Goal: Transaction & Acquisition: Purchase product/service

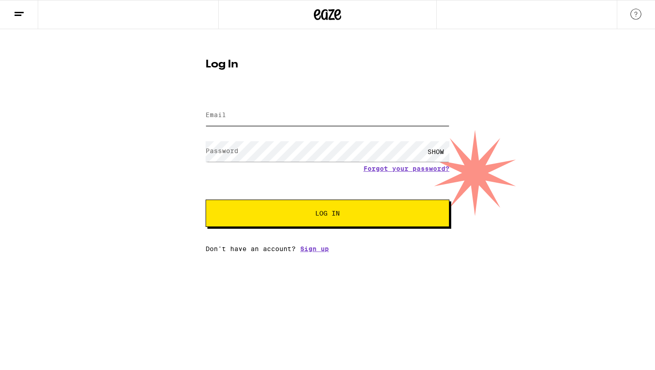
type input "[EMAIL_ADDRESS][DOMAIN_NAME]"
click at [354, 221] on button "Log In" at bounding box center [328, 212] width 244 height 27
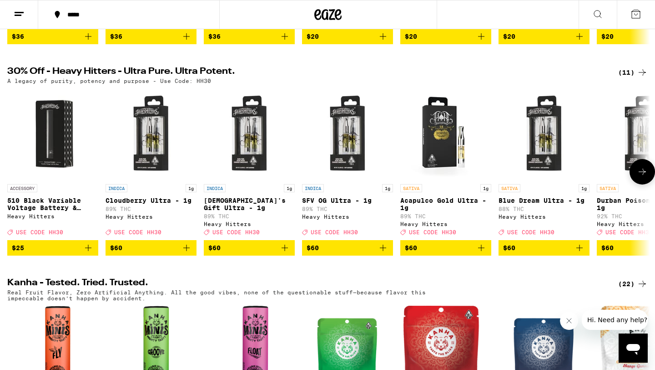
scroll to position [276, 0]
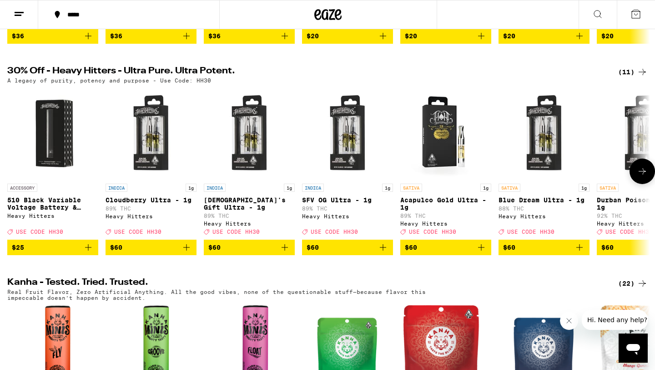
click at [645, 184] on button at bounding box center [642, 170] width 25 height 25
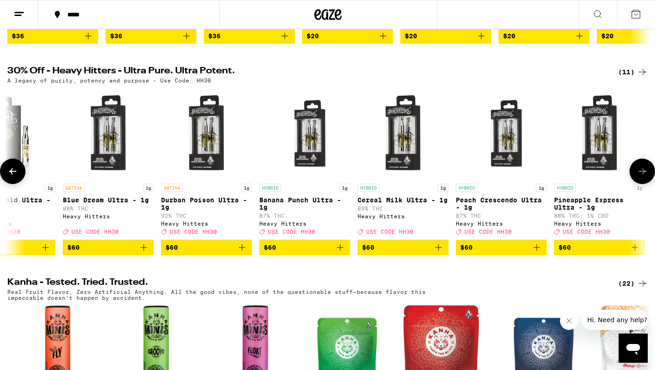
scroll to position [0, 441]
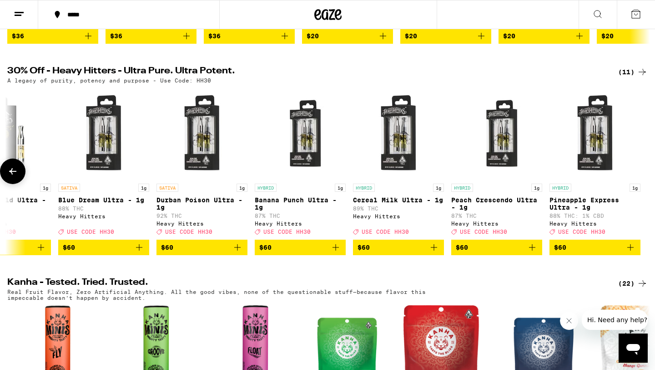
click at [645, 184] on div at bounding box center [642, 170] width 25 height 25
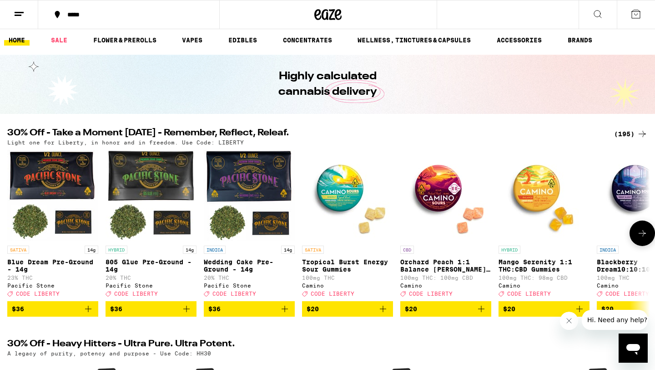
scroll to position [0, 0]
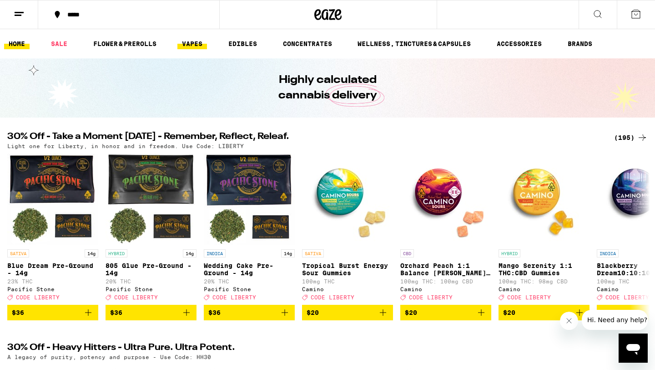
click at [194, 49] on link "VAPES" at bounding box center [192, 43] width 30 height 11
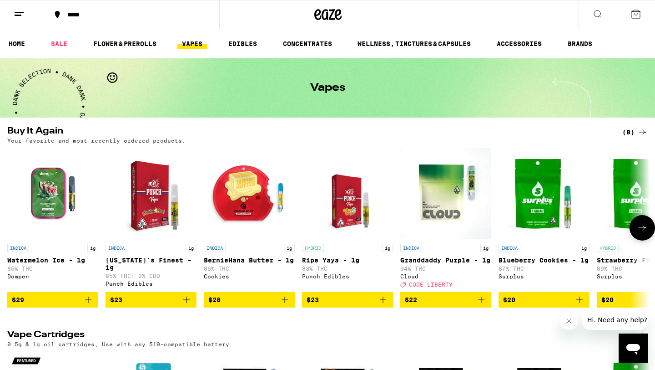
click at [87, 305] on icon "Add to bag" at bounding box center [88, 299] width 11 height 11
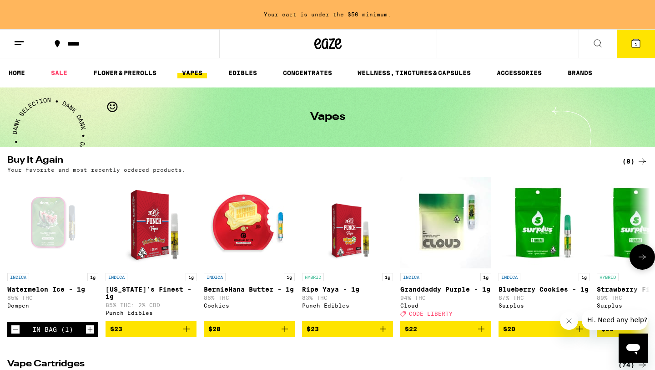
click at [280, 334] on icon "Add to bag" at bounding box center [284, 328] width 11 height 11
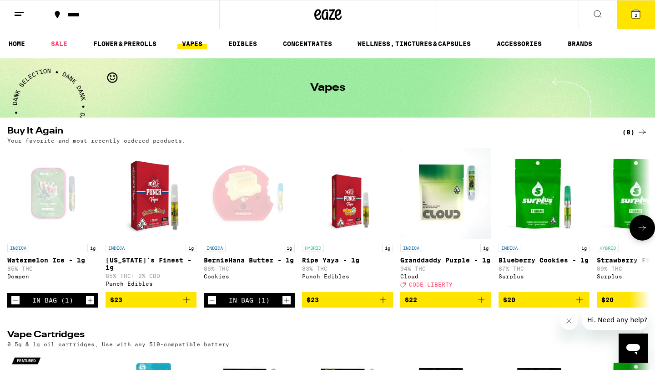
click at [14, 305] on icon "Decrement" at bounding box center [15, 299] width 8 height 11
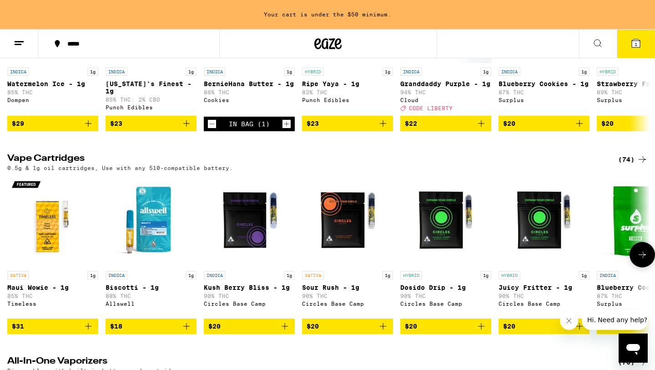
scroll to position [206, 0]
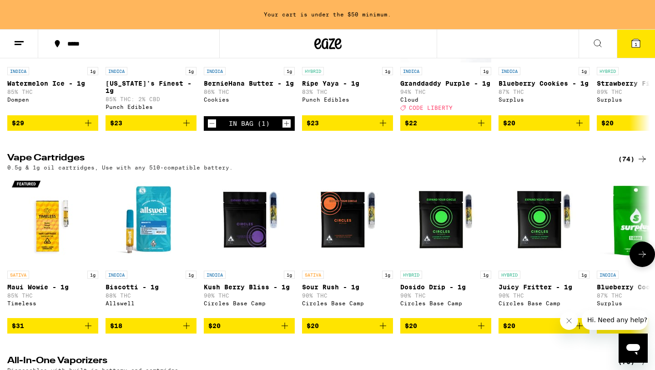
click at [642, 256] on button at bounding box center [642, 253] width 25 height 25
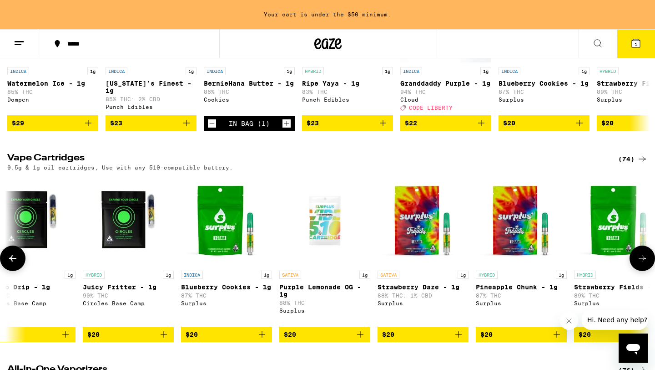
scroll to position [0, 542]
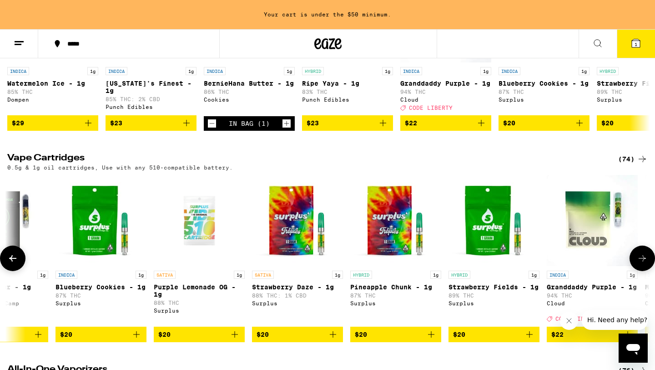
click at [642, 256] on button at bounding box center [642, 257] width 25 height 25
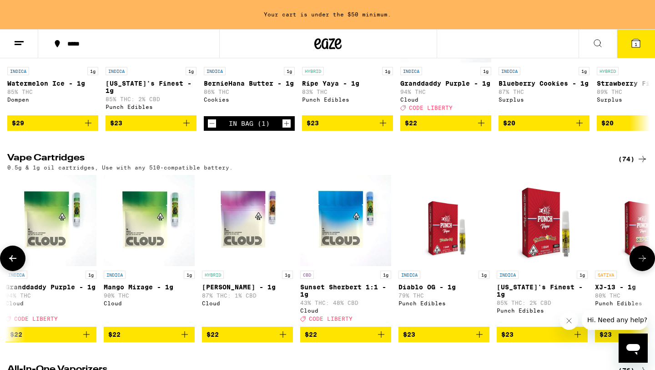
click at [638, 261] on button at bounding box center [642, 257] width 25 height 25
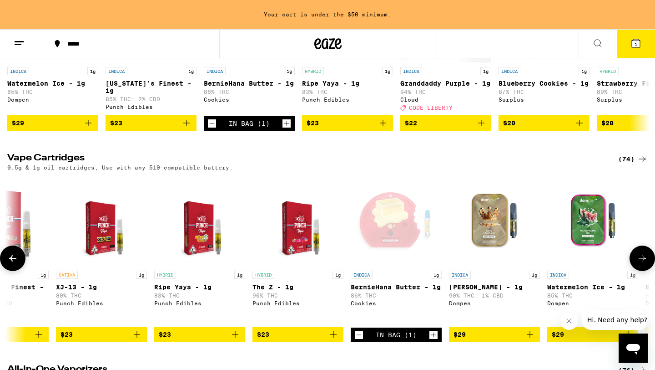
scroll to position [0, 1625]
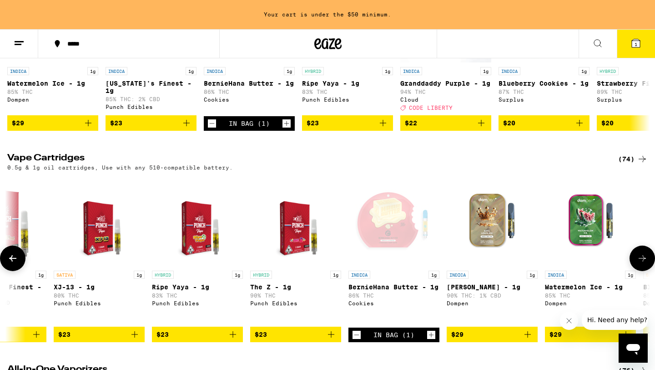
click at [637, 261] on button at bounding box center [642, 257] width 25 height 25
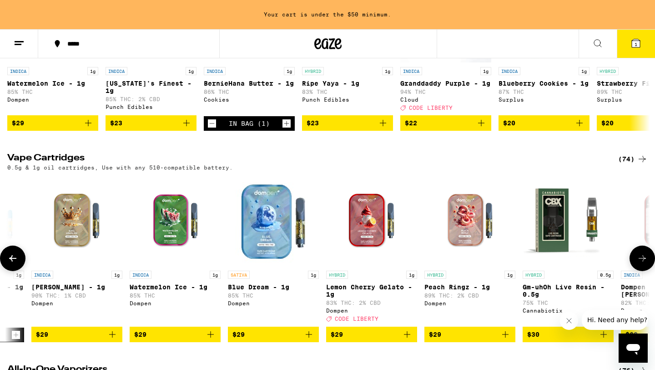
scroll to position [0, 2166]
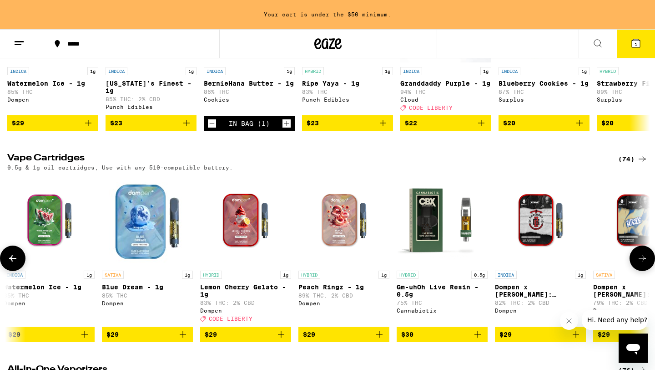
click at [226, 339] on span "$29" at bounding box center [246, 334] width 82 height 11
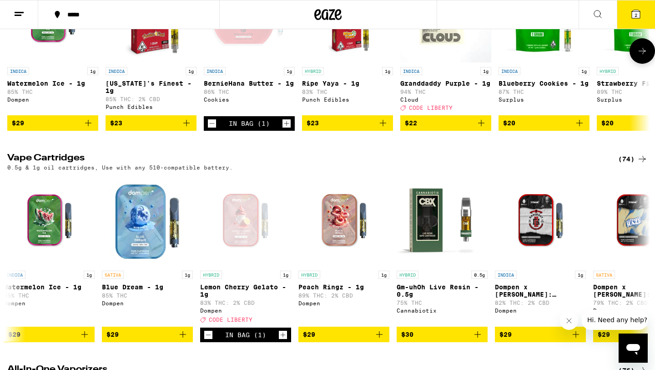
scroll to position [0, 0]
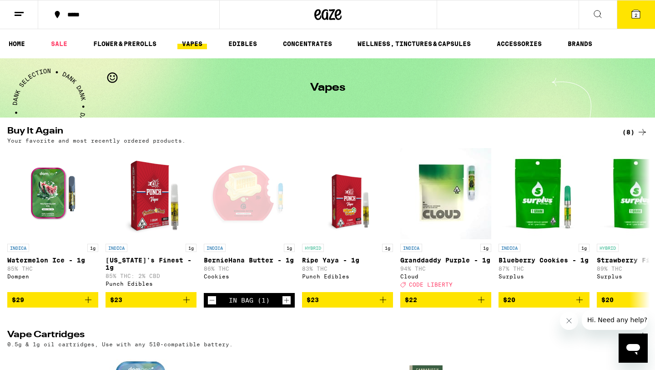
click at [641, 13] on icon at bounding box center [636, 14] width 11 height 11
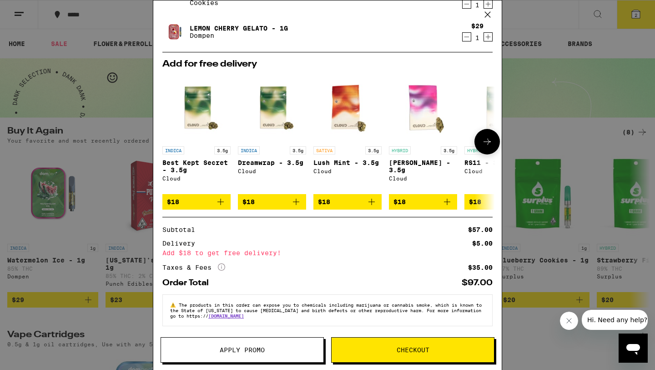
scroll to position [50, 0]
click at [218, 265] on icon at bounding box center [221, 266] width 7 height 7
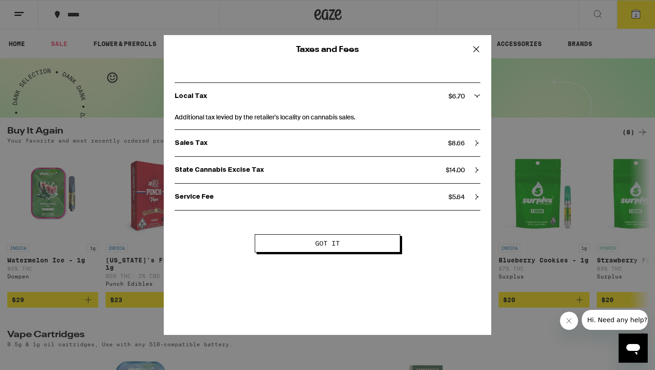
click at [459, 199] on span "$ 5.64" at bounding box center [457, 197] width 16 height 8
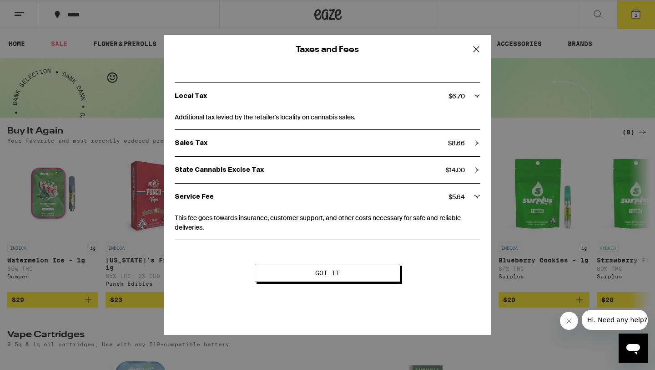
click at [461, 166] on div "State Cannabis Excise Tax $ 14.00" at bounding box center [328, 170] width 306 height 26
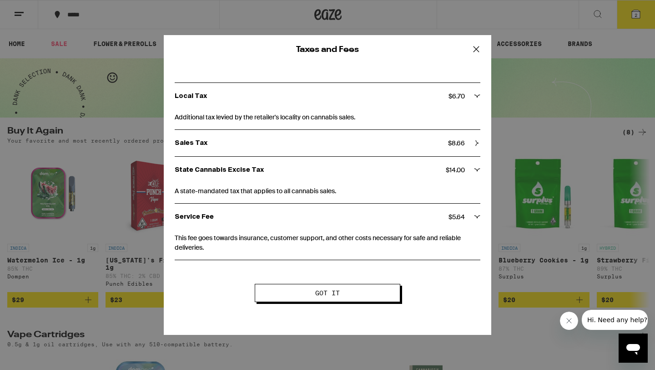
click at [462, 142] on span "$ 8.66" at bounding box center [456, 143] width 17 height 8
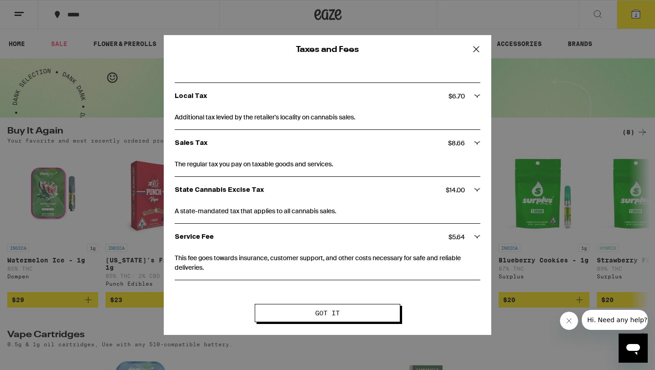
click at [474, 51] on icon at bounding box center [477, 49] width 14 height 14
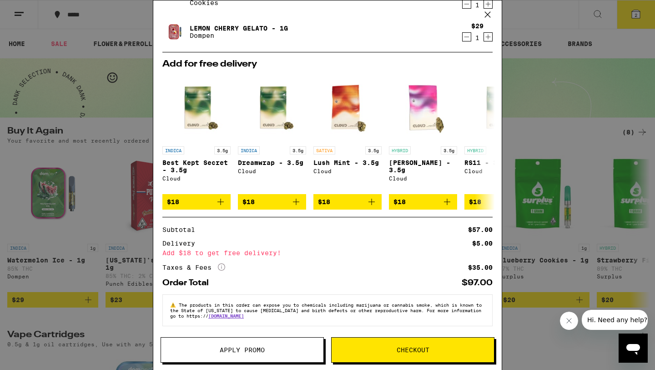
scroll to position [0, 0]
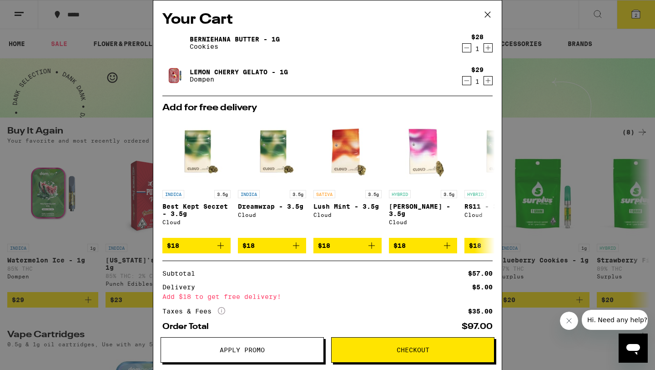
click at [372, 357] on button "Checkout" at bounding box center [412, 349] width 163 height 25
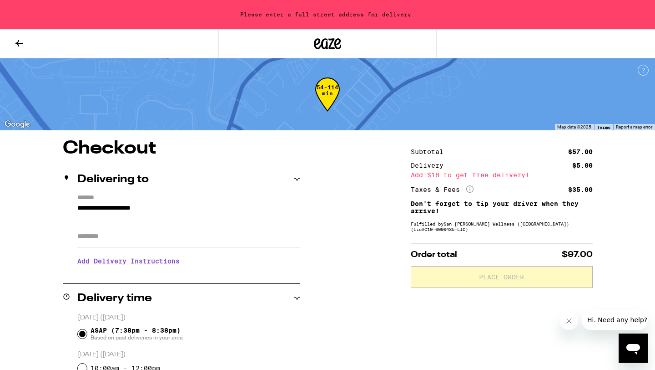
click at [170, 213] on input "**********" at bounding box center [188, 210] width 223 height 15
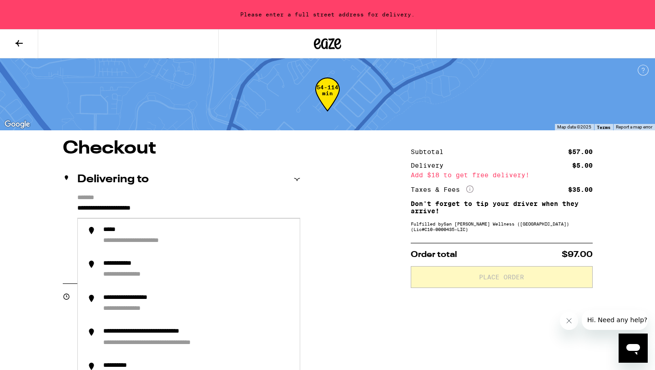
drag, startPoint x: 223, startPoint y: 203, endPoint x: 47, endPoint y: 204, distance: 175.2
drag, startPoint x: 182, startPoint y: 205, endPoint x: 30, endPoint y: 208, distance: 151.6
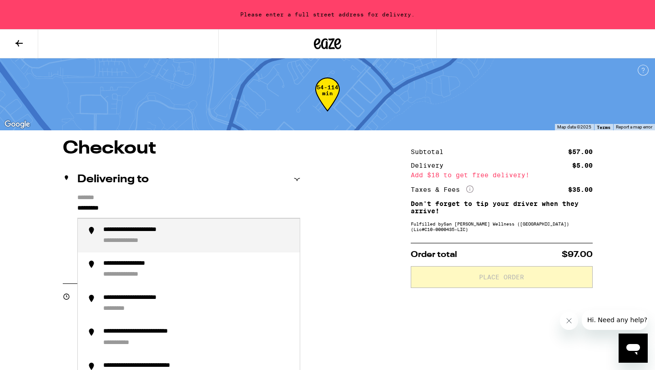
click at [103, 233] on div "**********" at bounding box center [150, 230] width 95 height 9
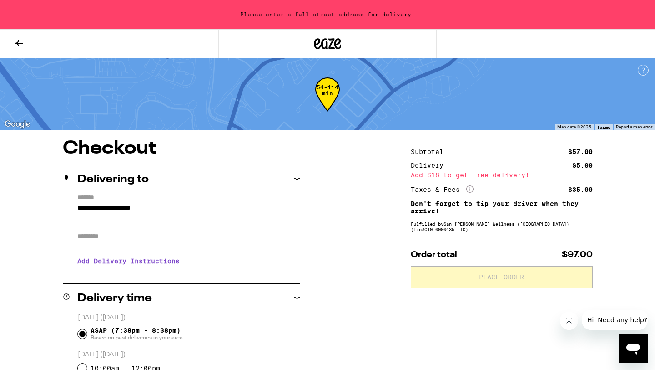
click at [106, 241] on input "Apt/Suite" at bounding box center [188, 236] width 223 height 22
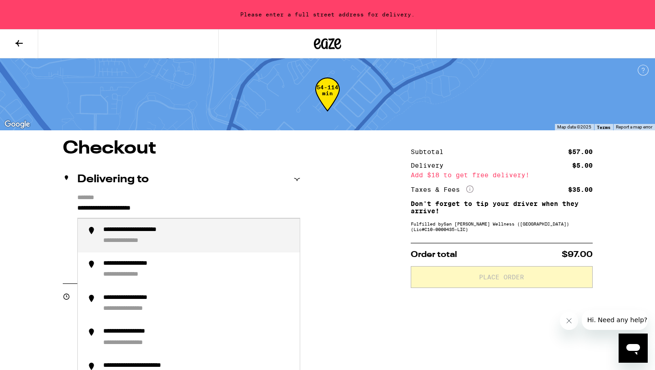
click at [164, 203] on input "**********" at bounding box center [188, 210] width 223 height 15
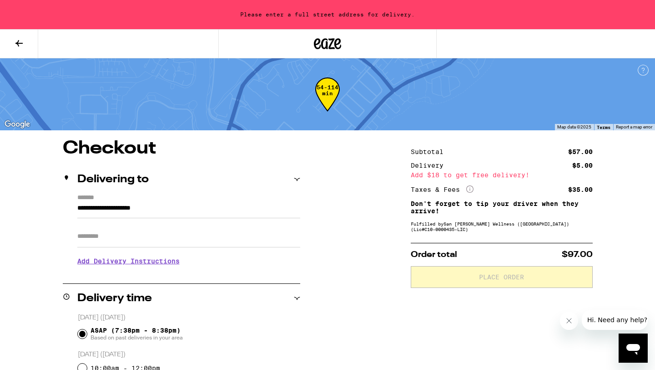
click at [373, 20] on div "Please enter a full street address for delivery." at bounding box center [327, 14] width 655 height 29
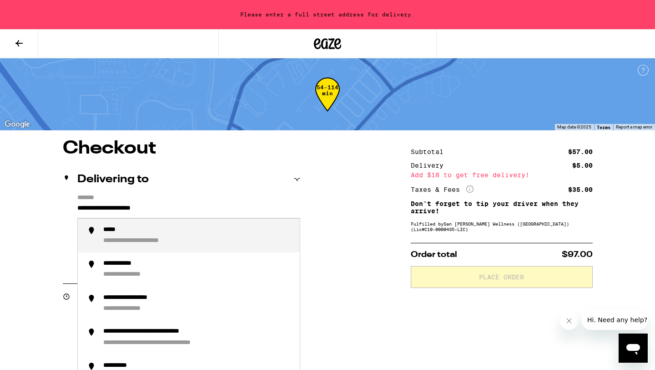
click at [176, 212] on input "**********" at bounding box center [188, 210] width 223 height 15
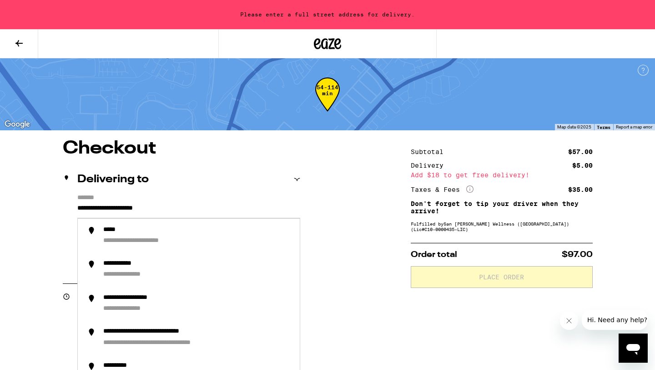
drag, startPoint x: 193, startPoint y: 213, endPoint x: 8, endPoint y: 212, distance: 185.2
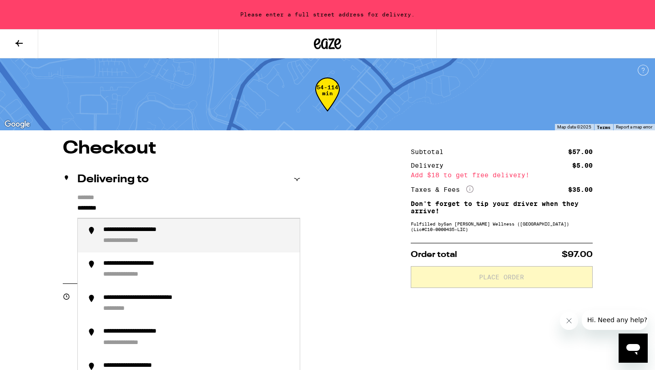
click at [131, 248] on li "**********" at bounding box center [189, 235] width 222 height 34
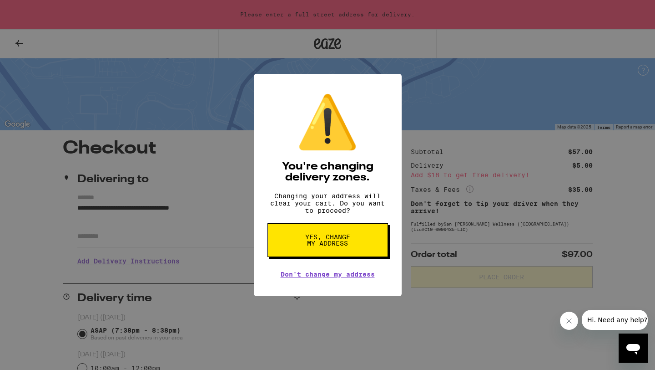
click at [304, 240] on span "Yes, change my address" at bounding box center [327, 239] width 47 height 13
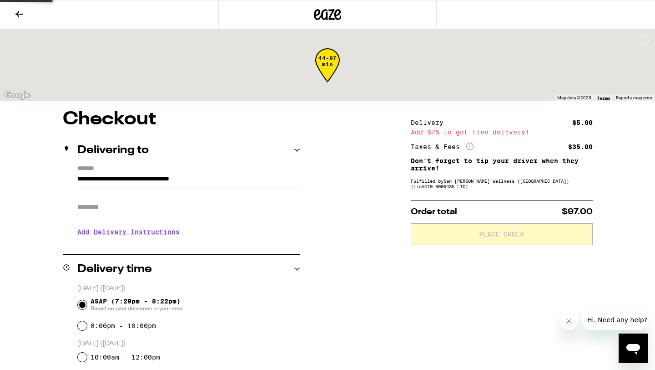
type input "**********"
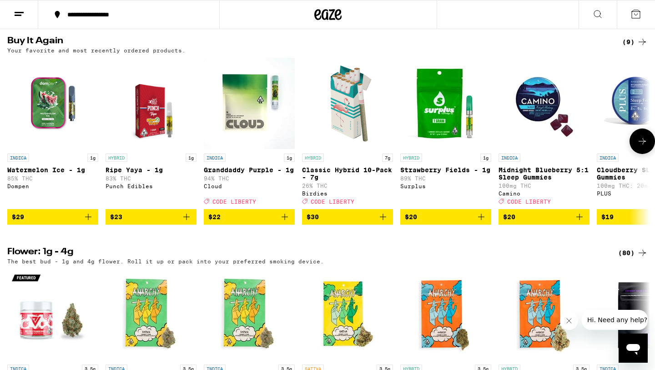
scroll to position [726, 0]
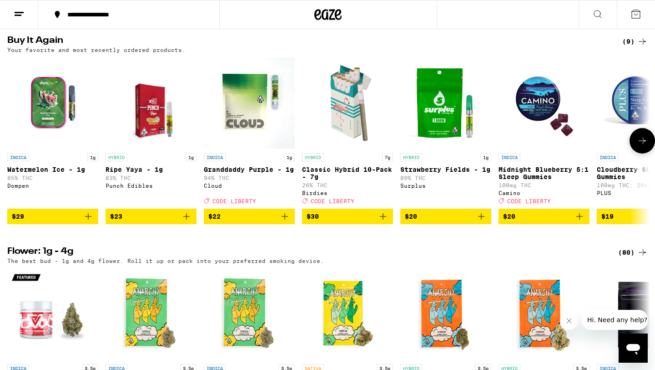
click at [88, 222] on icon "Add to bag" at bounding box center [88, 216] width 11 height 11
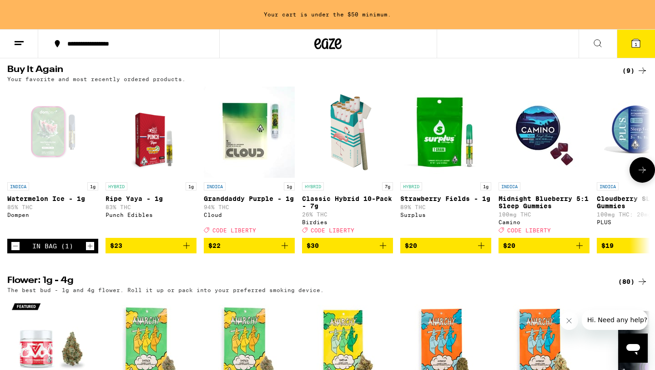
scroll to position [755, 0]
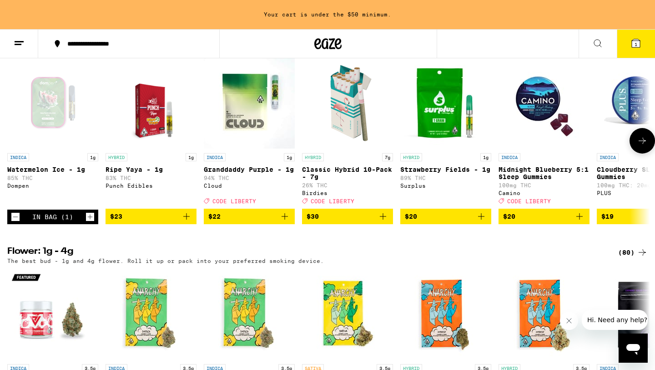
click at [648, 153] on button at bounding box center [642, 140] width 25 height 25
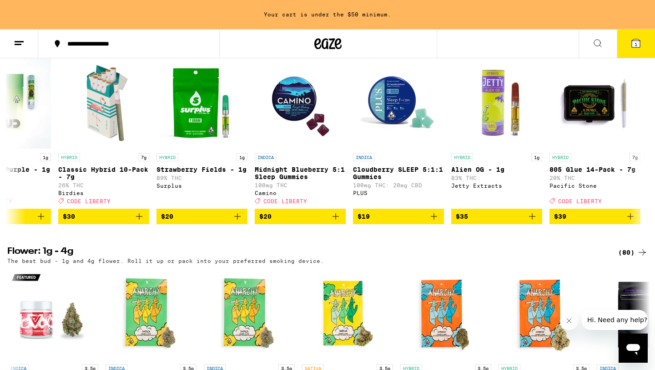
scroll to position [0, 0]
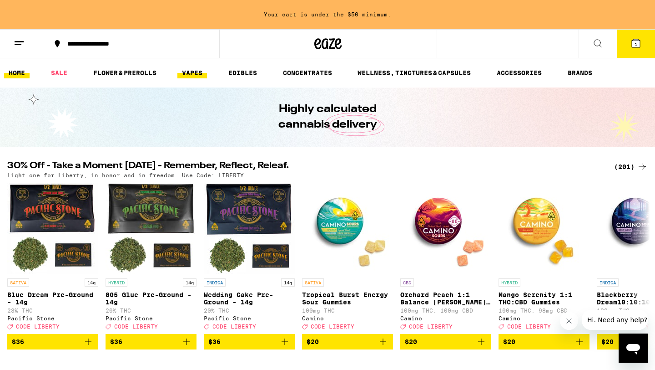
click at [197, 70] on link "VAPES" at bounding box center [192, 72] width 30 height 11
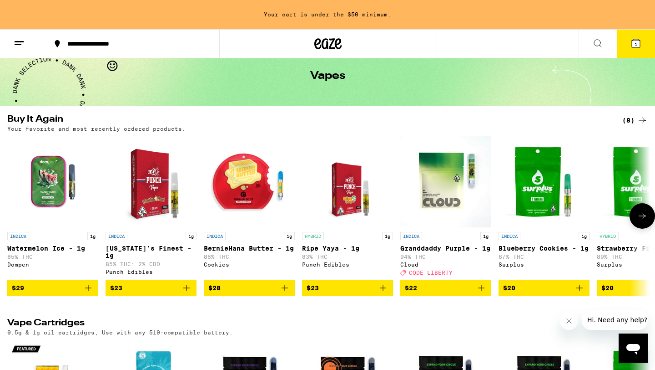
scroll to position [42, 0]
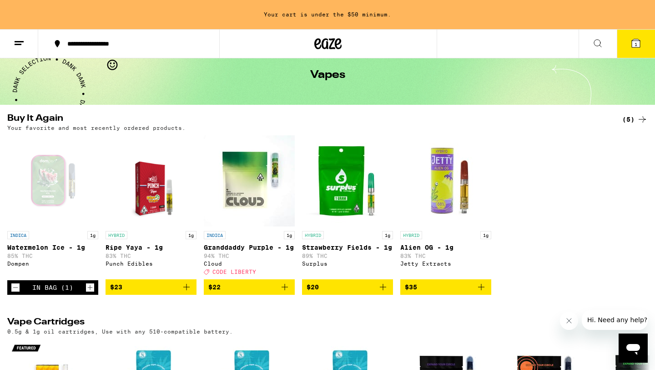
click at [13, 293] on icon "Decrement" at bounding box center [15, 287] width 8 height 11
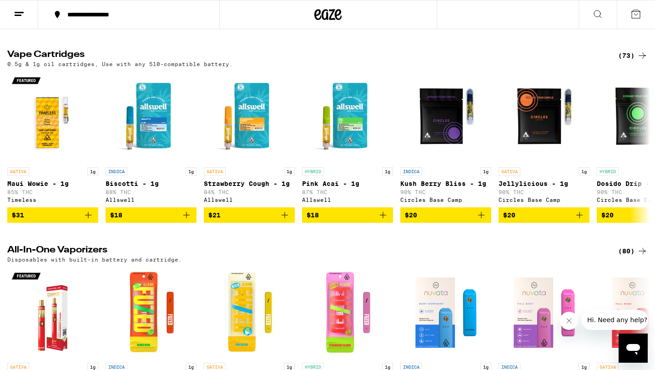
scroll to position [273, 0]
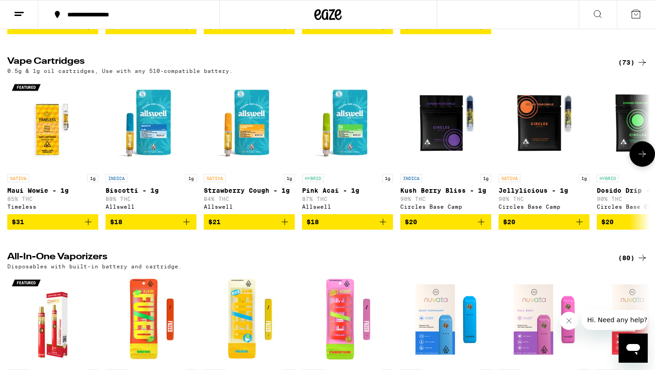
click at [251, 227] on span "$21" at bounding box center [249, 221] width 82 height 11
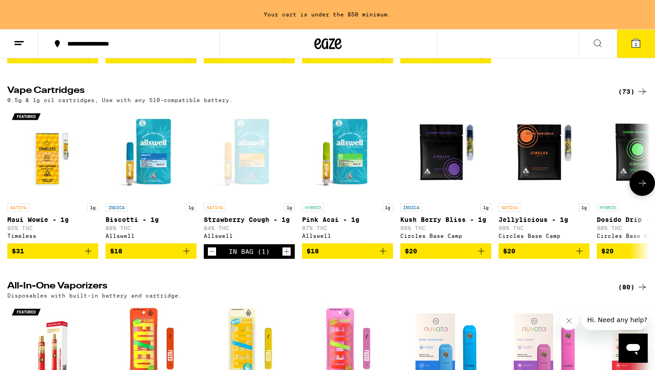
scroll to position [302, 0]
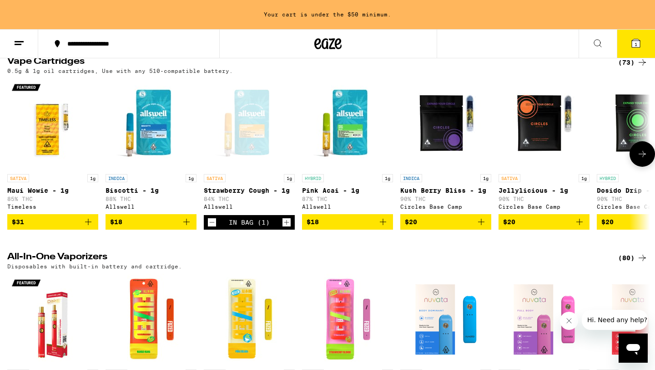
click at [645, 159] on icon at bounding box center [642, 153] width 11 height 11
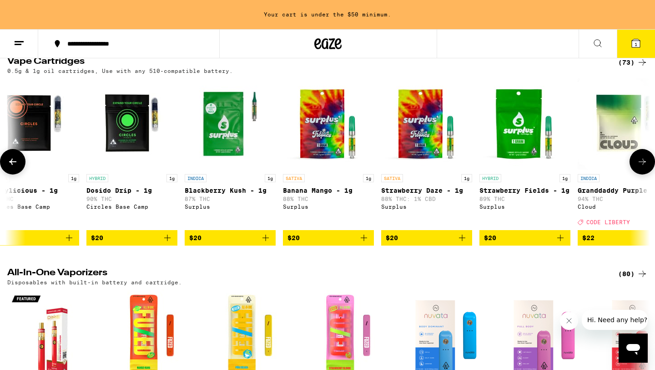
scroll to position [0, 542]
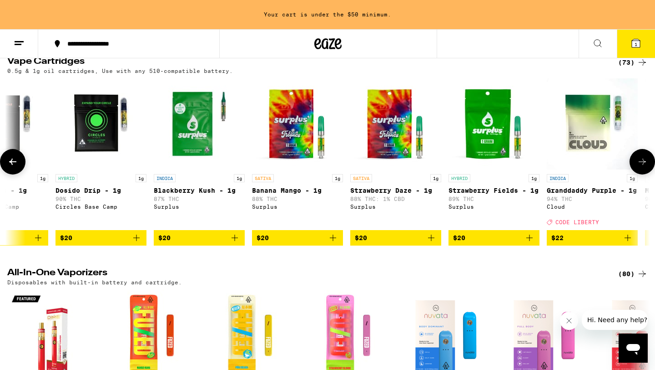
click at [1, 172] on button at bounding box center [12, 161] width 25 height 25
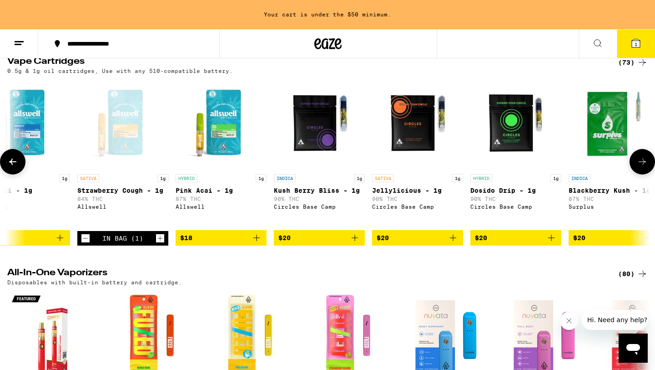
scroll to position [0, 0]
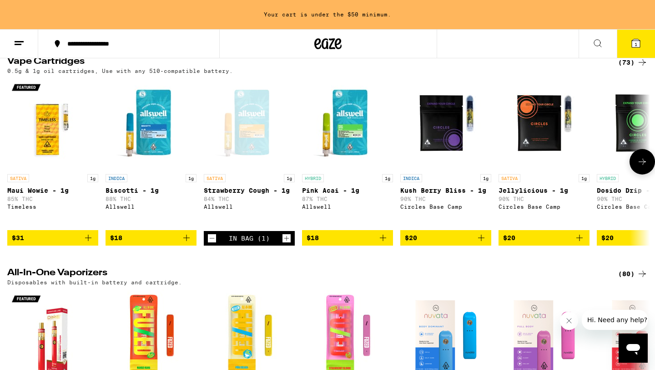
click at [212, 243] on icon "Decrement" at bounding box center [212, 238] width 8 height 11
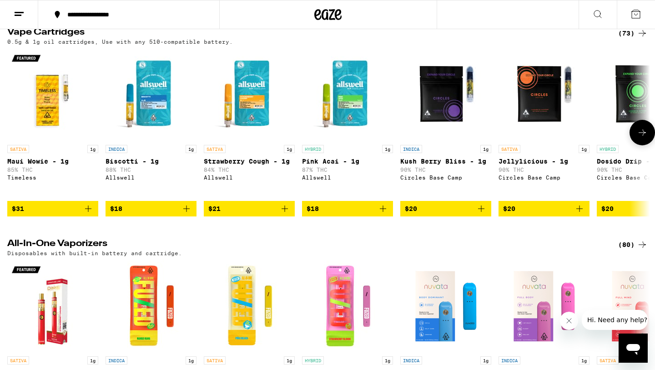
scroll to position [273, 0]
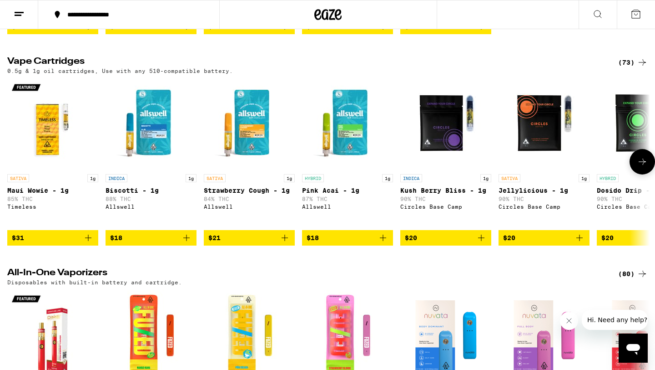
click at [87, 243] on icon "Add to bag" at bounding box center [88, 237] width 11 height 11
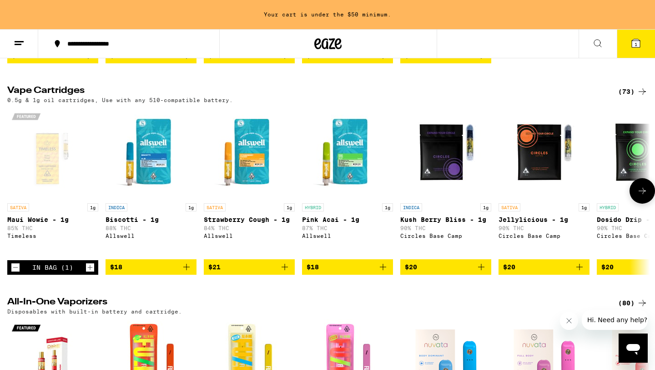
scroll to position [302, 0]
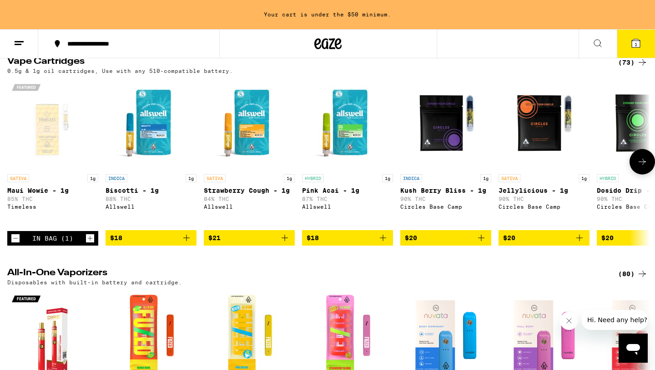
click at [643, 167] on icon at bounding box center [642, 161] width 11 height 11
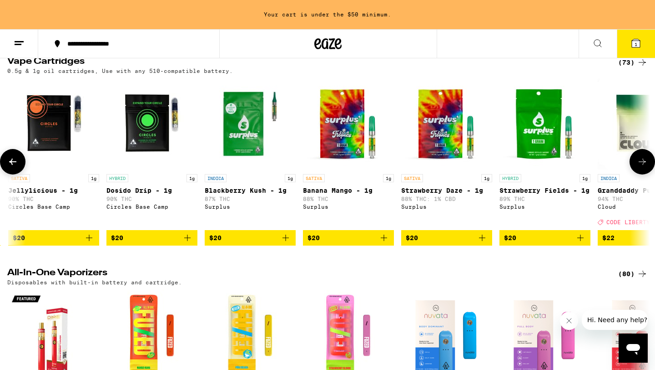
click at [643, 167] on icon at bounding box center [642, 161] width 11 height 11
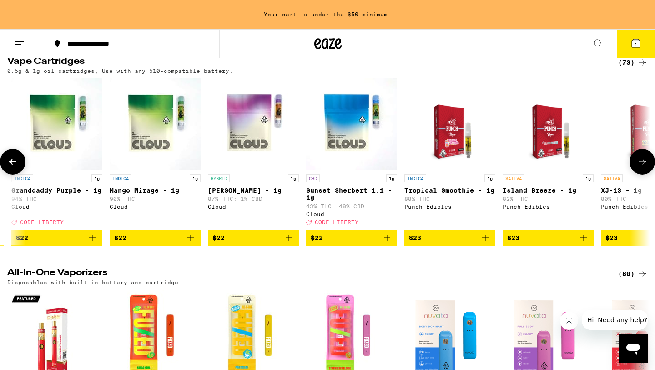
click at [643, 167] on icon at bounding box center [642, 161] width 11 height 11
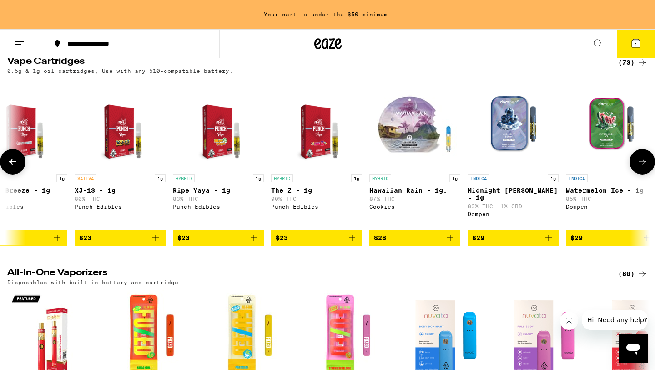
scroll to position [0, 1619]
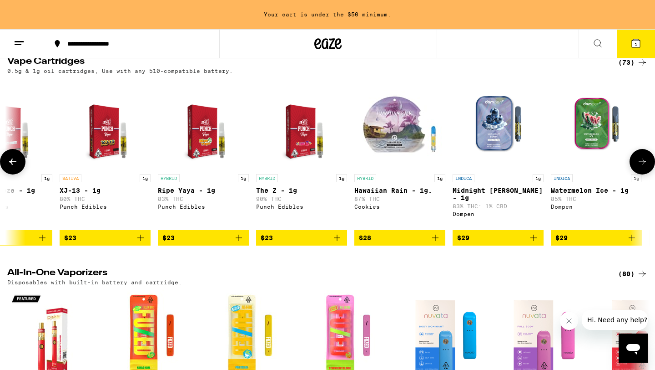
click at [643, 167] on icon at bounding box center [642, 161] width 11 height 11
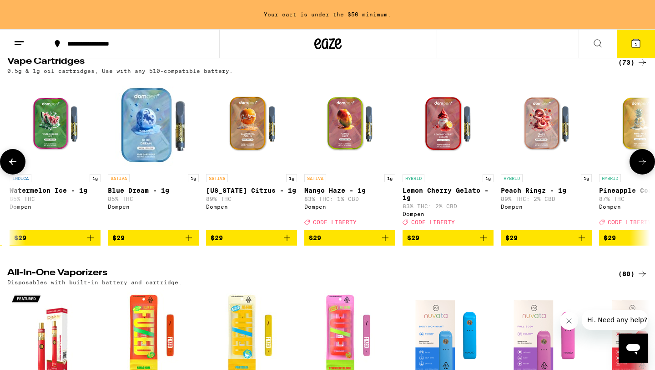
click at [643, 167] on icon at bounding box center [642, 161] width 11 height 11
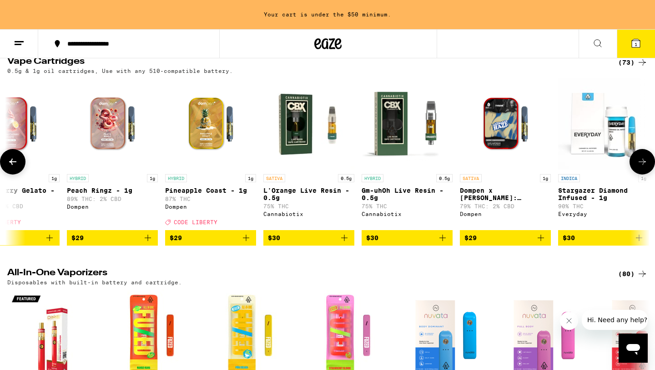
scroll to position [0, 2702]
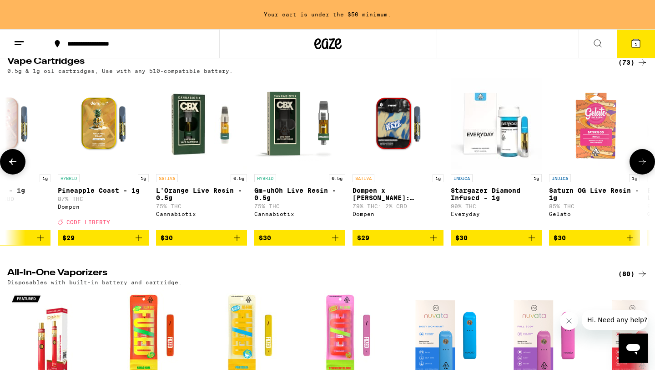
click at [643, 167] on icon at bounding box center [642, 161] width 11 height 11
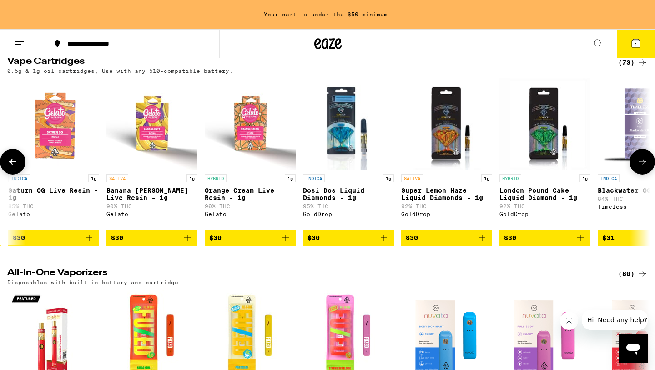
scroll to position [0, 3243]
click at [643, 167] on icon at bounding box center [642, 161] width 11 height 11
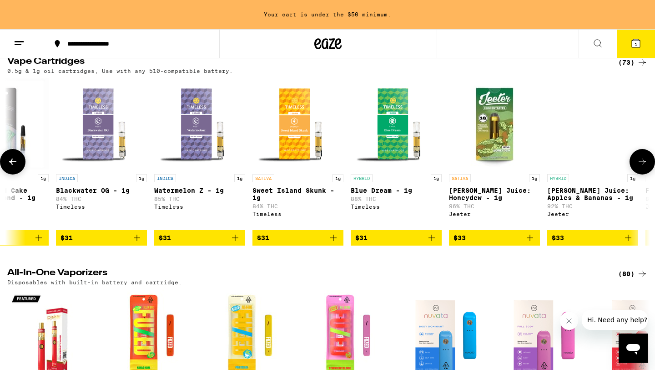
click at [643, 167] on icon at bounding box center [642, 161] width 11 height 11
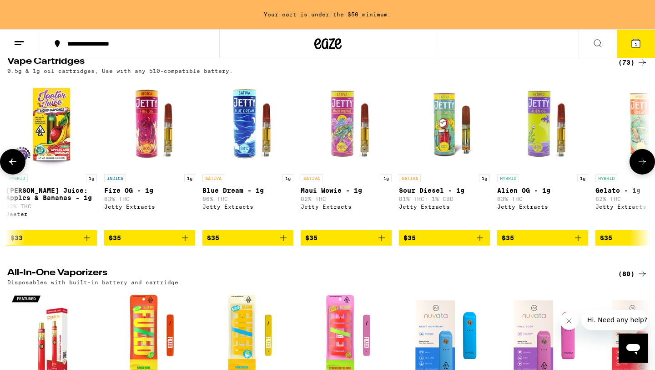
click at [642, 167] on icon at bounding box center [642, 161] width 11 height 11
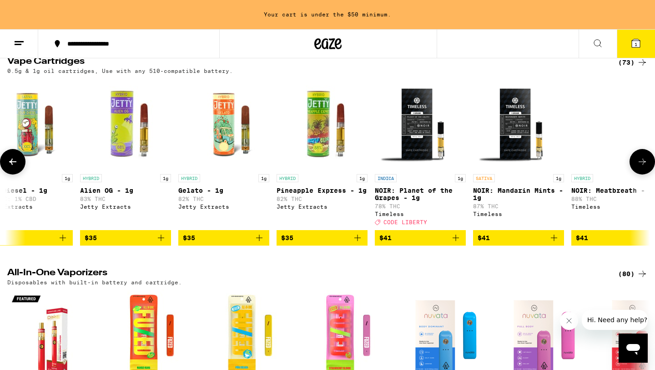
scroll to position [0, 4868]
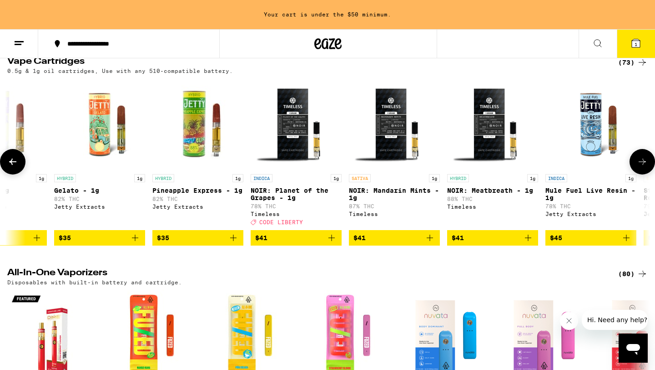
click at [11, 166] on icon at bounding box center [12, 161] width 11 height 11
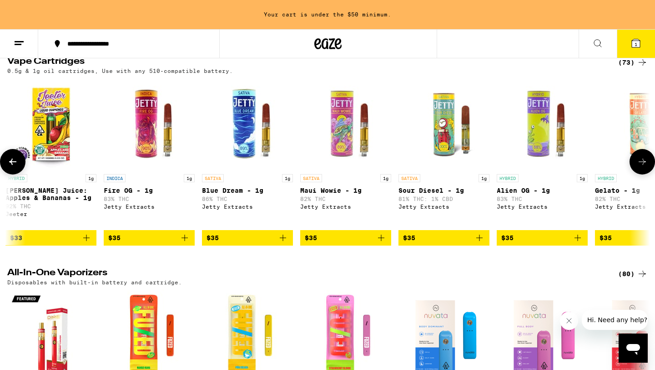
scroll to position [0, 4327]
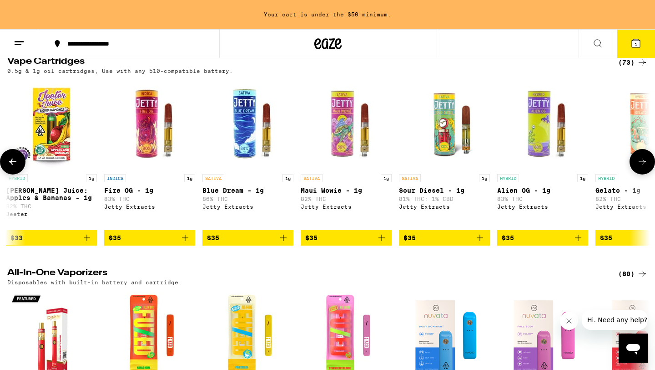
click at [380, 243] on icon "Add to bag" at bounding box center [381, 237] width 11 height 11
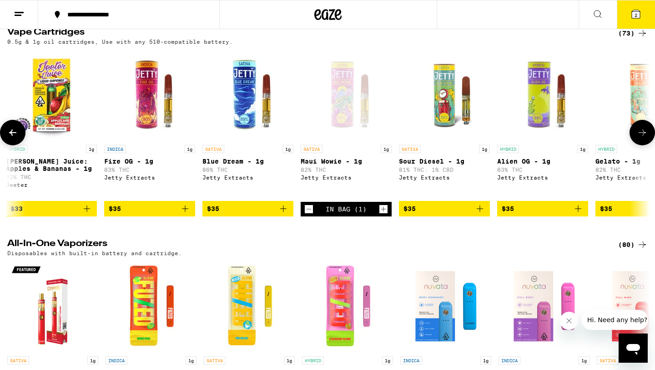
scroll to position [273, 0]
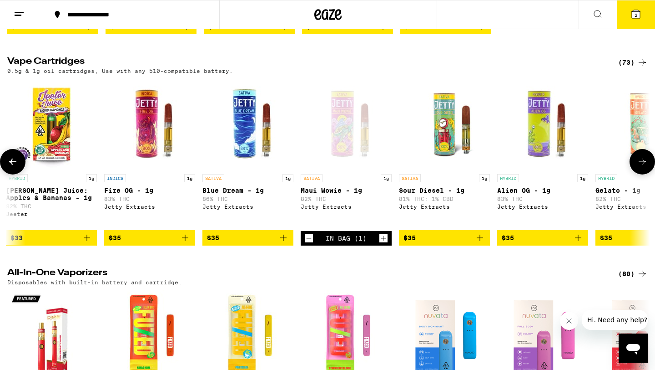
click at [311, 243] on icon "Decrement" at bounding box center [309, 238] width 8 height 11
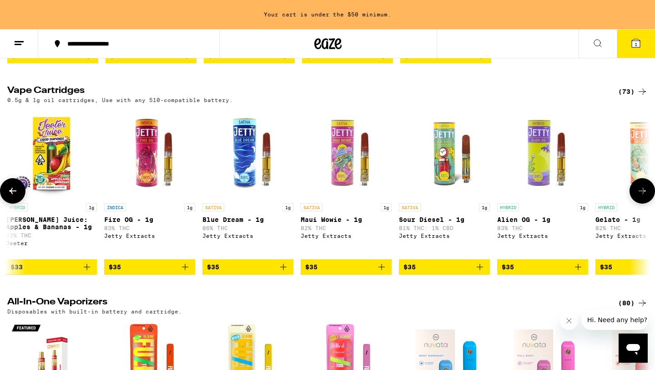
scroll to position [302, 0]
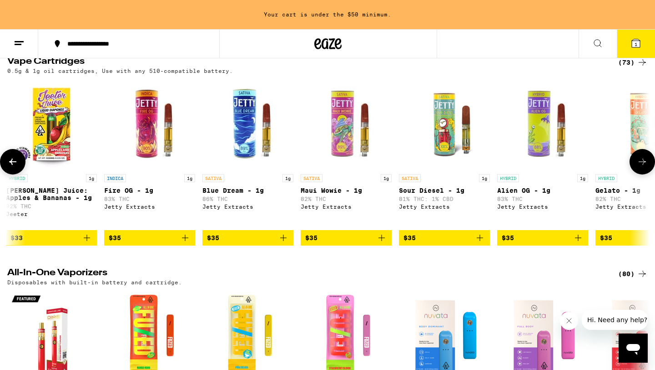
click at [484, 243] on icon "Add to bag" at bounding box center [480, 237] width 11 height 11
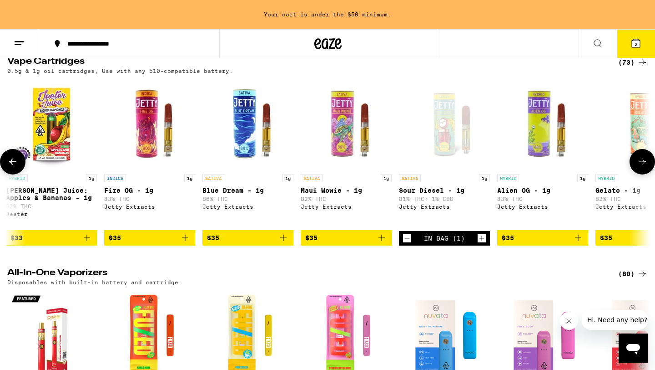
scroll to position [273, 0]
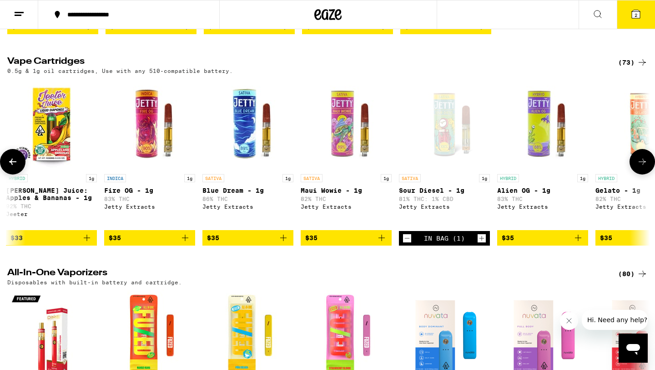
click at [18, 167] on icon at bounding box center [12, 161] width 11 height 11
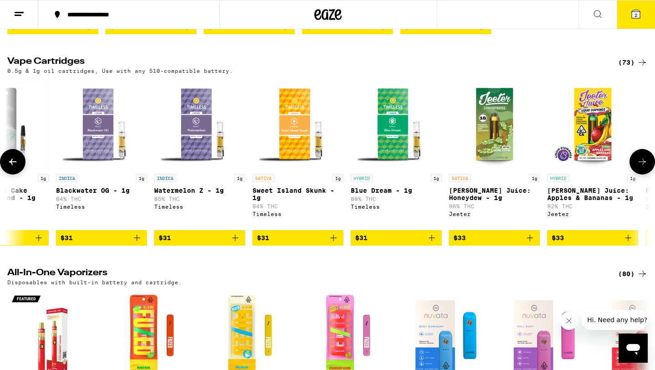
click at [18, 167] on icon at bounding box center [12, 161] width 11 height 11
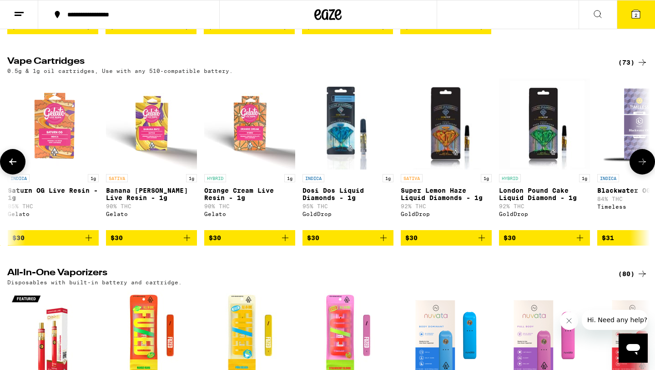
click at [18, 167] on icon at bounding box center [12, 161] width 11 height 11
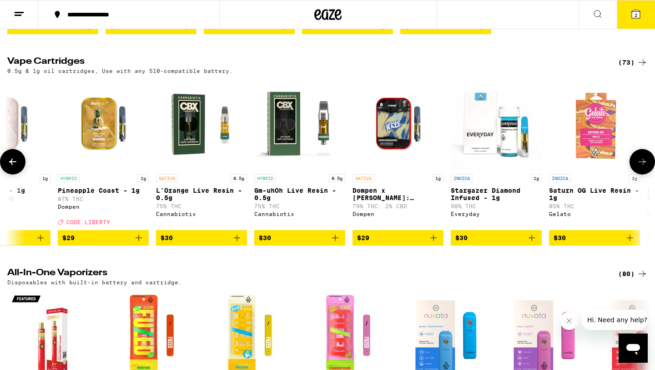
click at [18, 167] on icon at bounding box center [12, 161] width 11 height 11
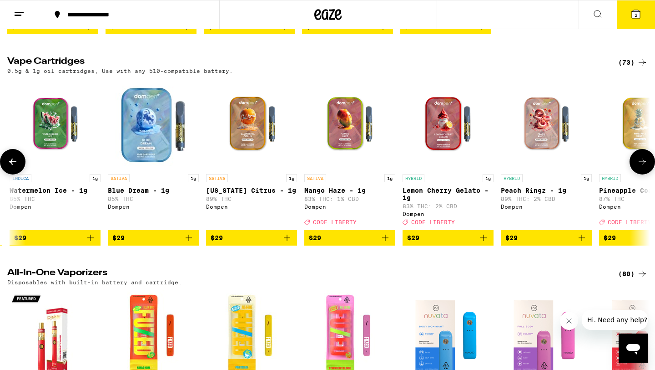
click at [18, 167] on icon at bounding box center [12, 161] width 11 height 11
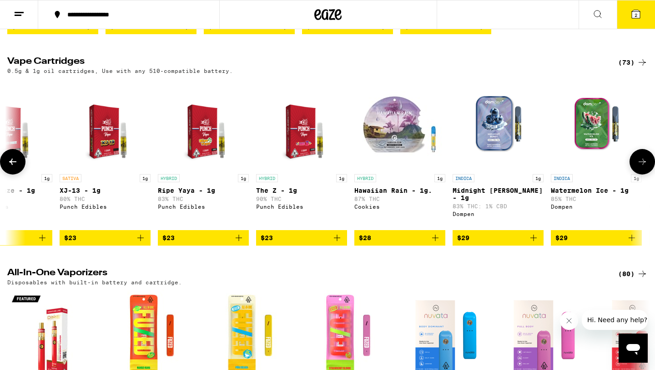
click at [18, 167] on icon at bounding box center [12, 161] width 11 height 11
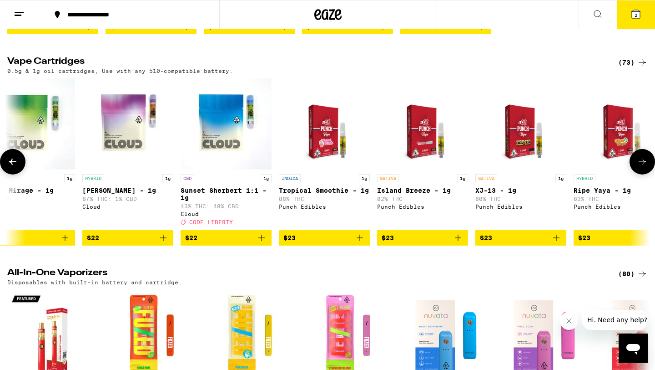
scroll to position [0, 1077]
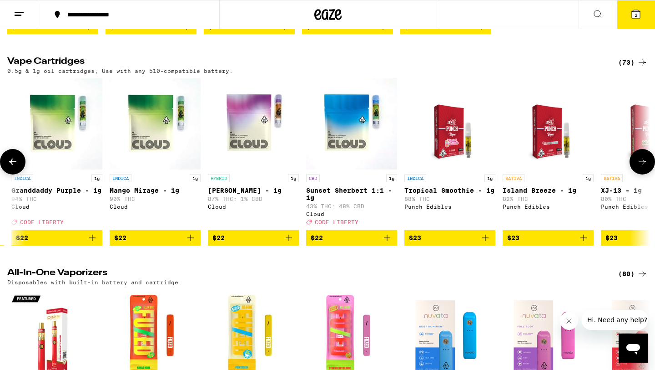
click at [487, 243] on icon "Add to bag" at bounding box center [485, 237] width 11 height 11
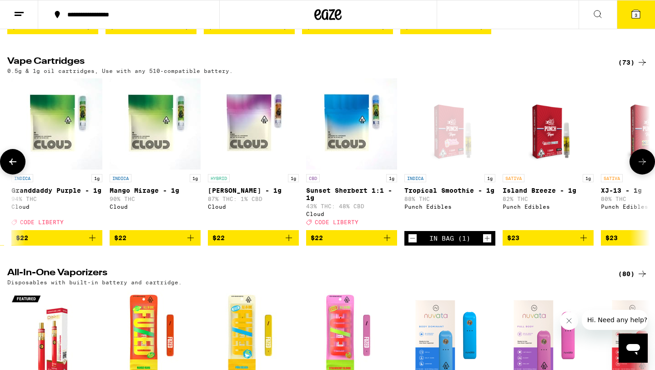
click at [413, 243] on icon "Decrement" at bounding box center [413, 238] width 8 height 11
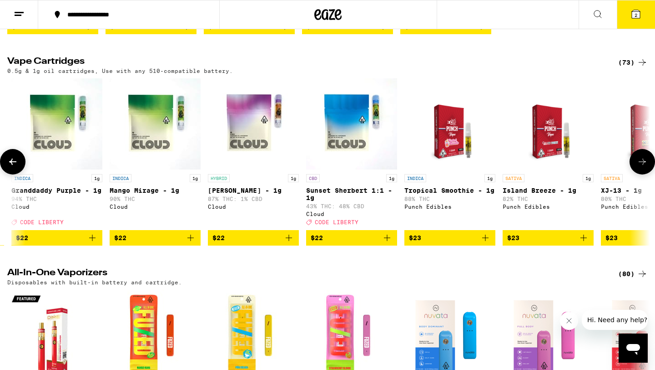
click at [640, 167] on icon at bounding box center [642, 161] width 11 height 11
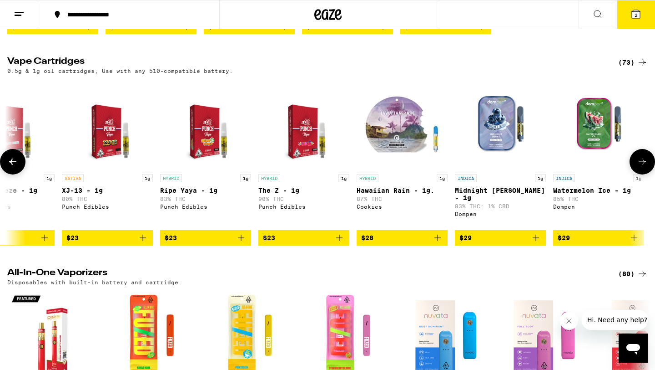
scroll to position [0, 1619]
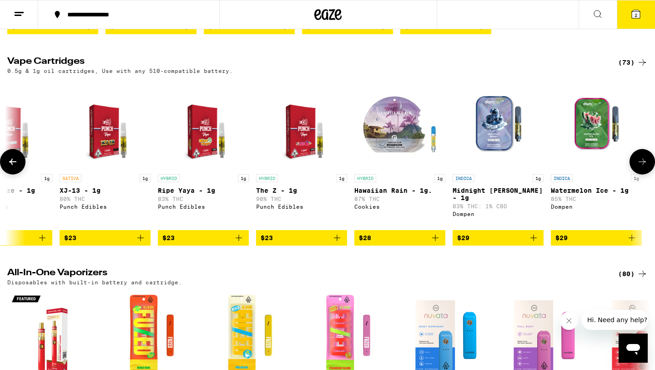
click at [6, 170] on button at bounding box center [12, 161] width 25 height 25
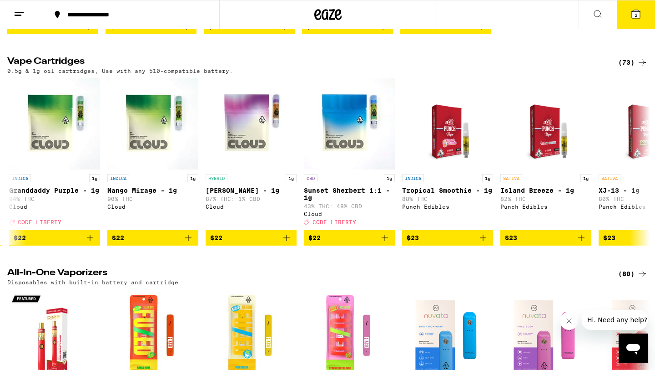
scroll to position [0, 1077]
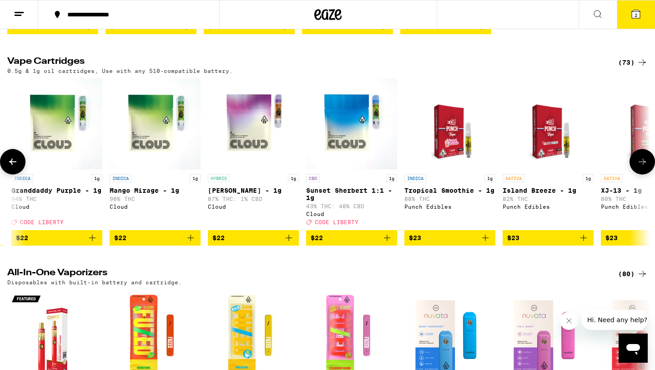
click at [484, 245] on button "$23" at bounding box center [450, 237] width 91 height 15
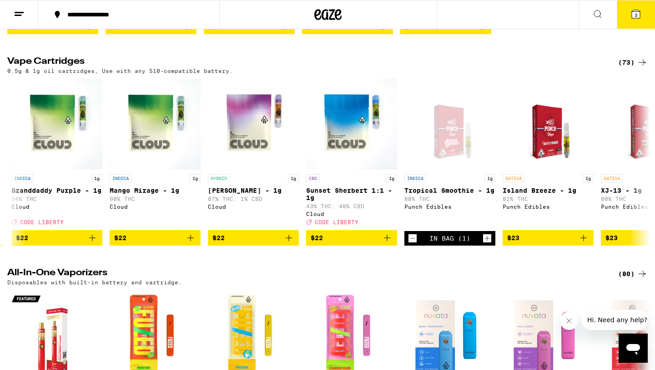
click at [647, 12] on button "3" at bounding box center [636, 14] width 38 height 28
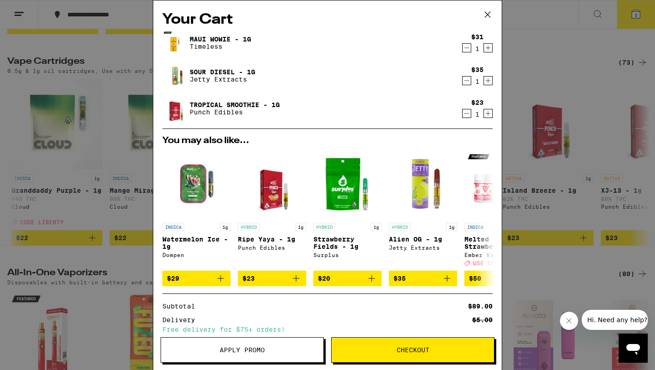
click at [467, 49] on icon "Decrement" at bounding box center [467, 47] width 8 height 11
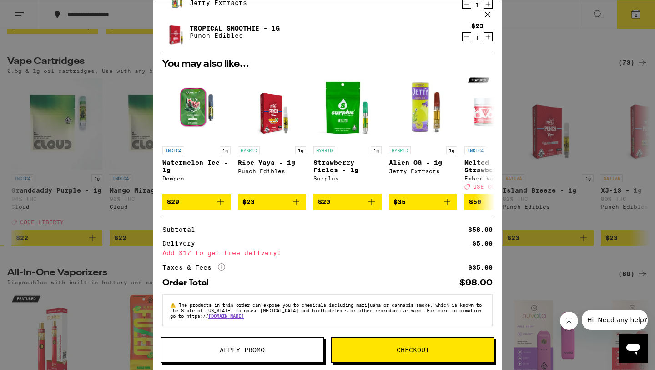
scroll to position [50, 0]
click at [373, 355] on button "Checkout" at bounding box center [412, 349] width 163 height 25
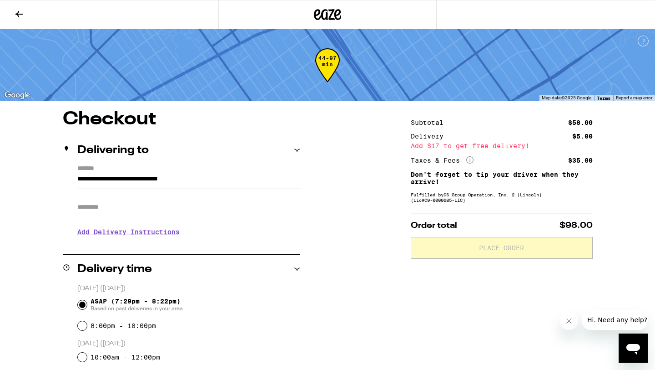
click at [141, 218] on input "Apt/Suite" at bounding box center [188, 207] width 223 height 22
type input "***"
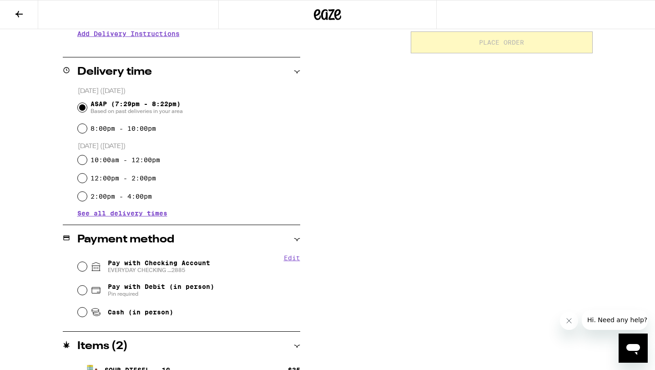
scroll to position [206, 0]
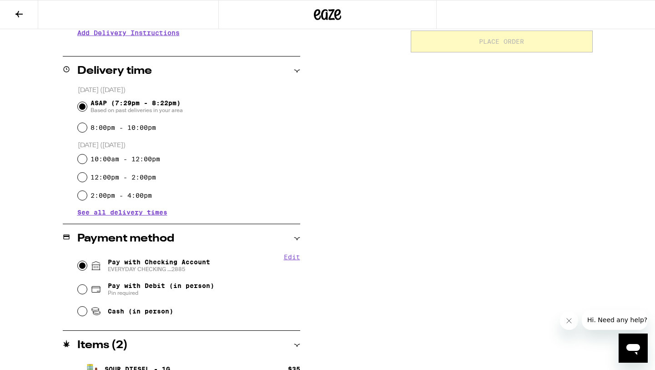
click at [81, 269] on input "Pay with Checking Account EVERYDAY CHECKING ...2885" at bounding box center [82, 265] width 9 height 9
radio input "true"
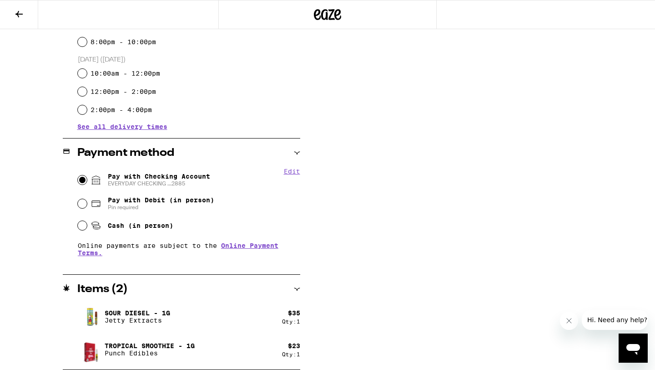
scroll to position [0, 0]
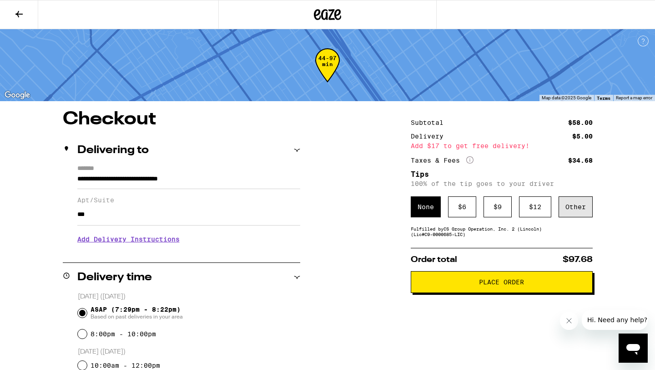
click at [583, 210] on div "Other" at bounding box center [576, 206] width 34 height 21
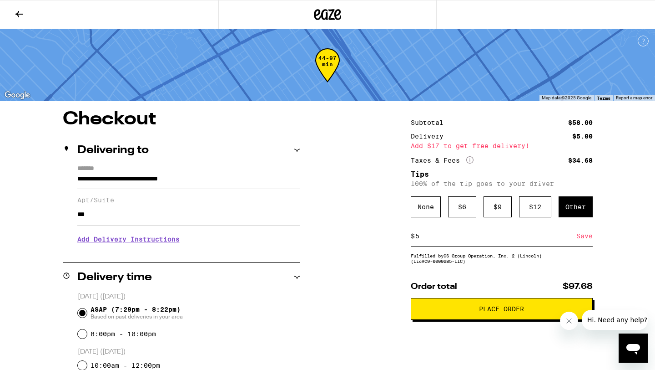
type input "5"
click at [585, 244] on div "Save" at bounding box center [585, 236] width 16 height 20
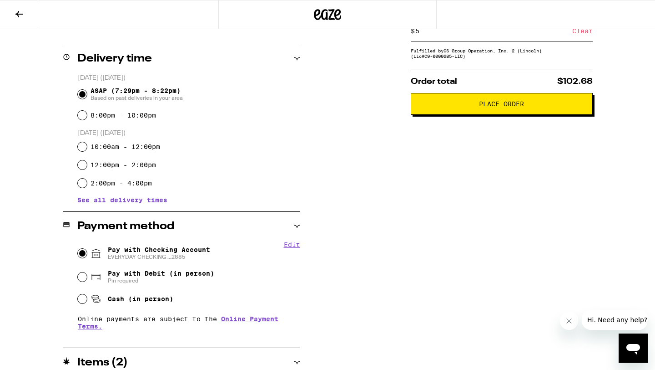
scroll to position [224, 0]
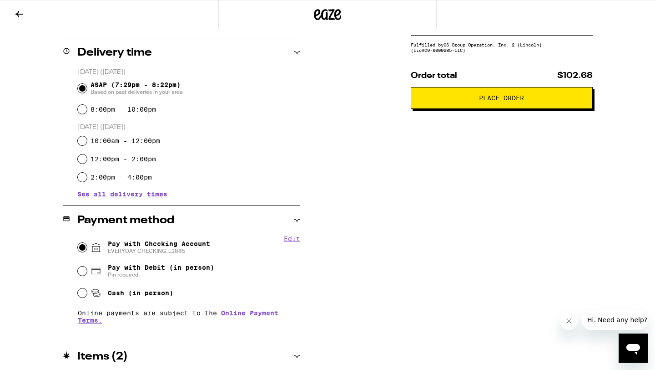
click at [473, 101] on span "Place Order" at bounding box center [502, 98] width 167 height 6
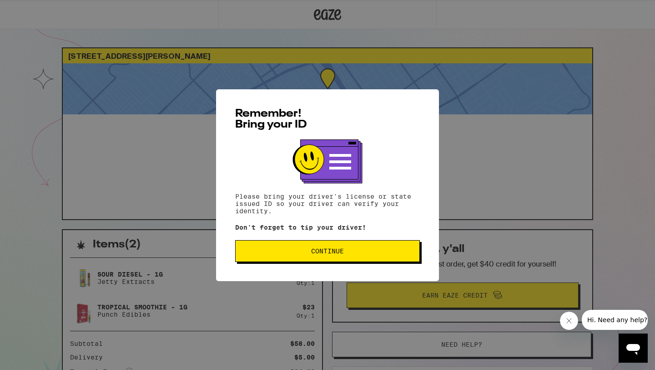
click at [303, 245] on button "Continue" at bounding box center [327, 251] width 185 height 22
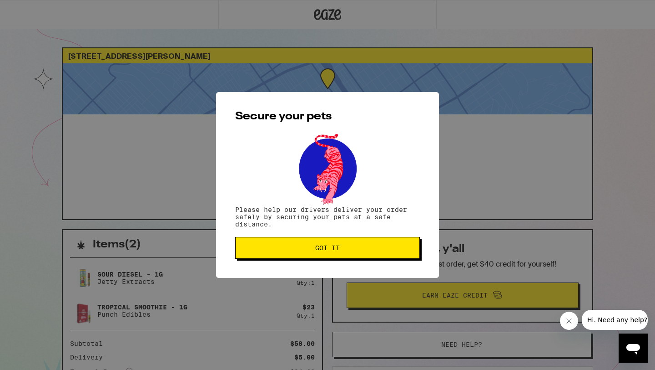
click at [303, 245] on button "Got it" at bounding box center [327, 248] width 185 height 22
